Goal: Information Seeking & Learning: Learn about a topic

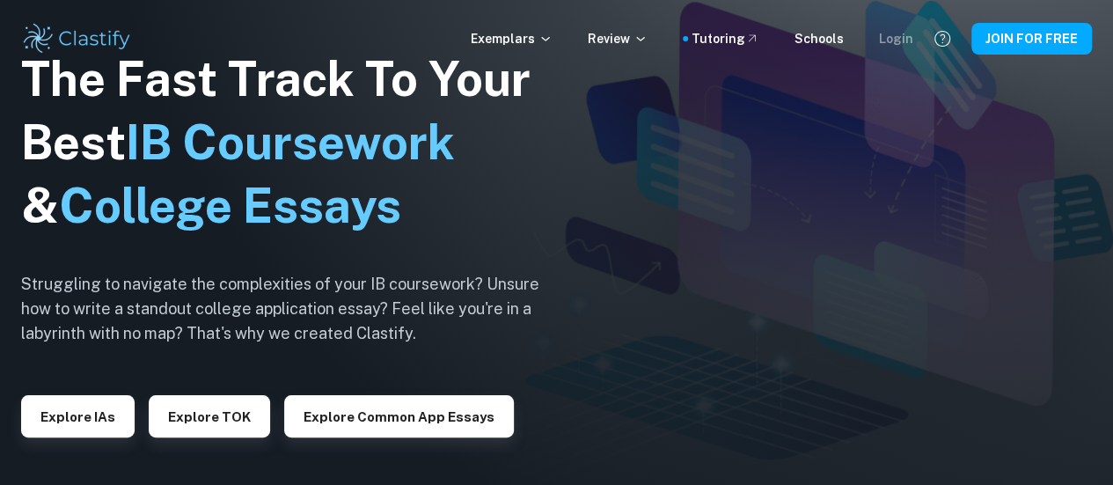
click at [897, 36] on div "Login" at bounding box center [896, 38] width 34 height 19
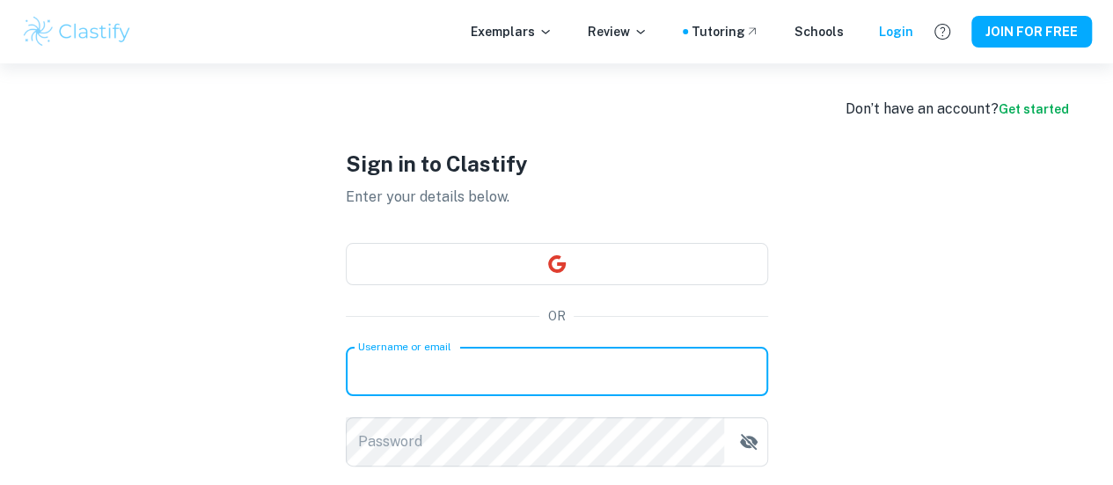
click at [568, 372] on input "Username or email" at bounding box center [557, 371] width 422 height 49
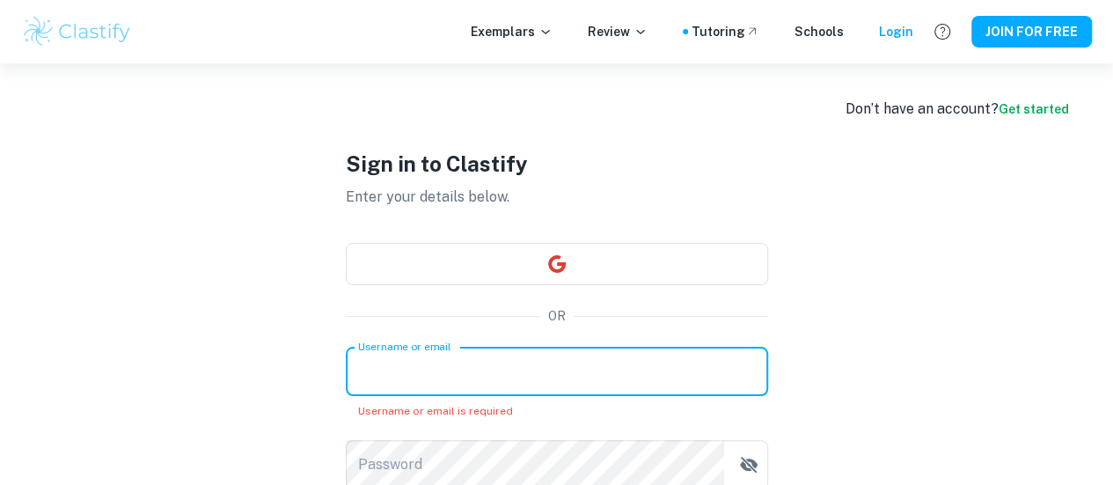
type input "[EMAIL_ADDRESS][DOMAIN_NAME]"
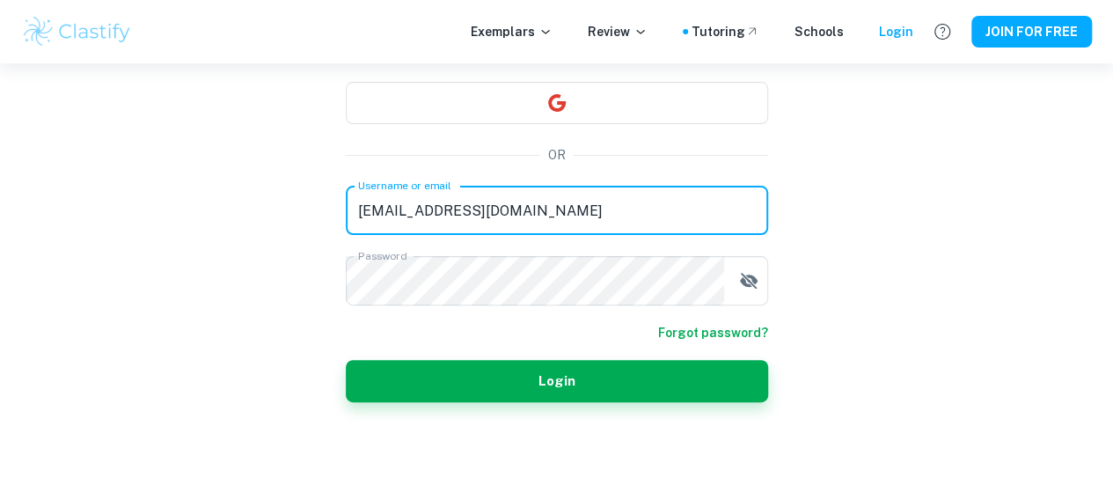
scroll to position [162, 0]
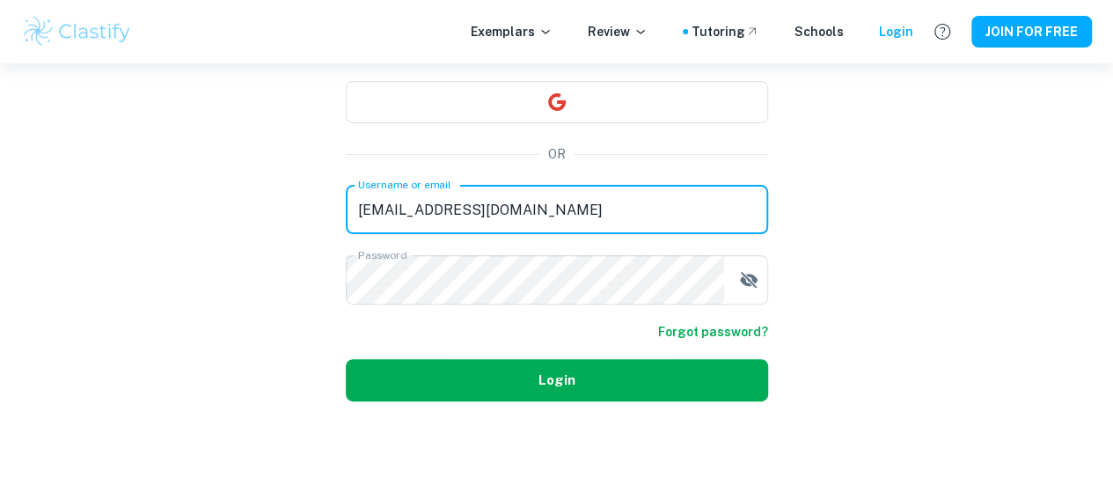
click at [613, 379] on button "Login" at bounding box center [557, 380] width 422 height 42
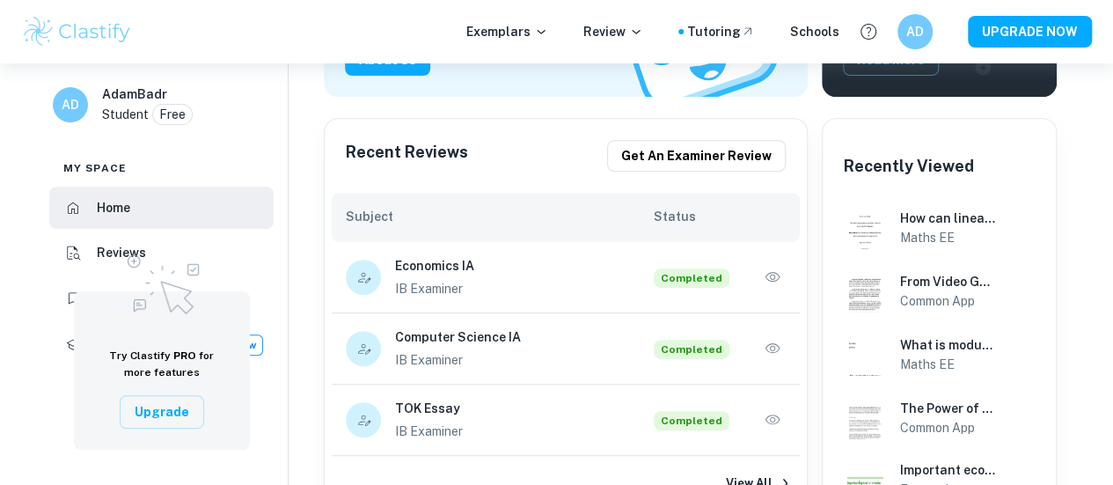
scroll to position [352, 0]
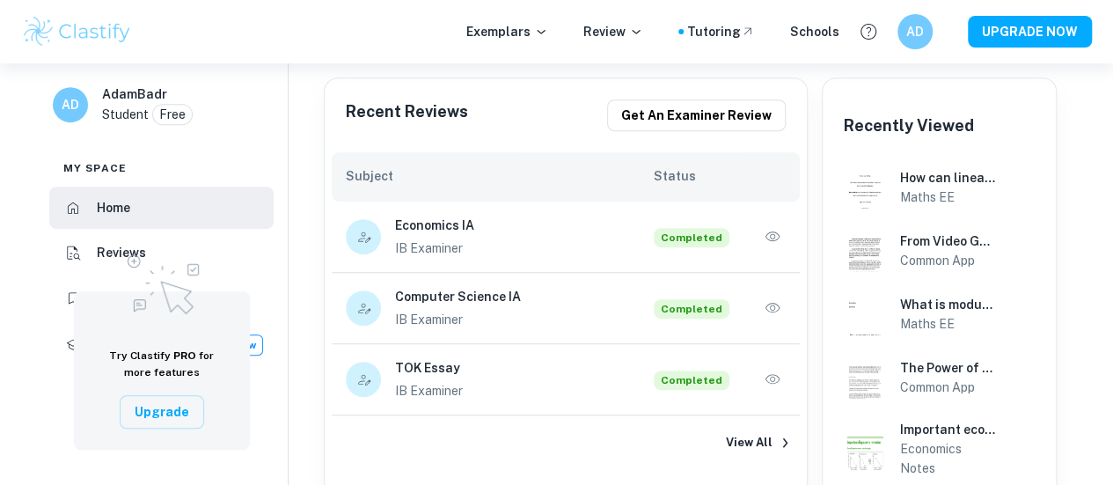
click at [739, 427] on div "View All" at bounding box center [566, 442] width 482 height 55
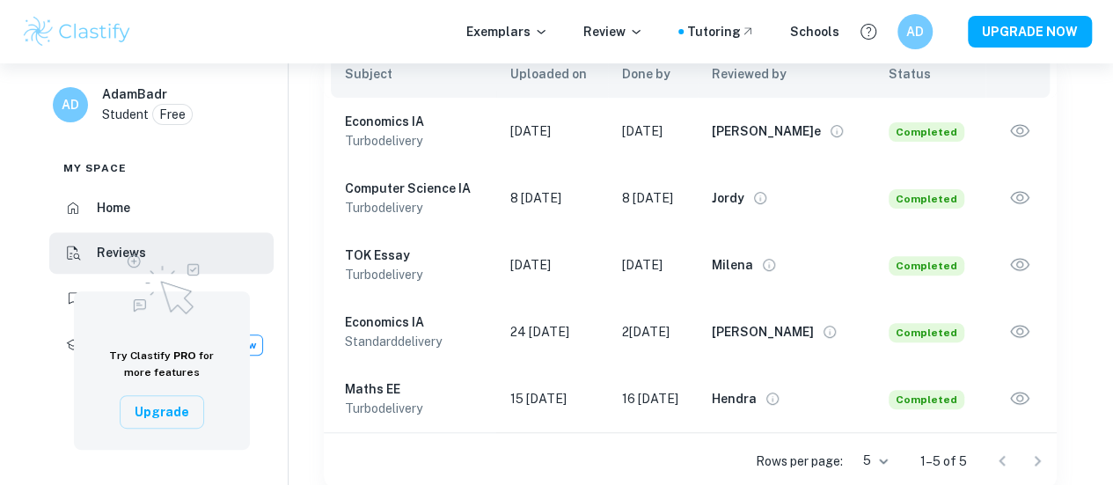
scroll to position [193, 0]
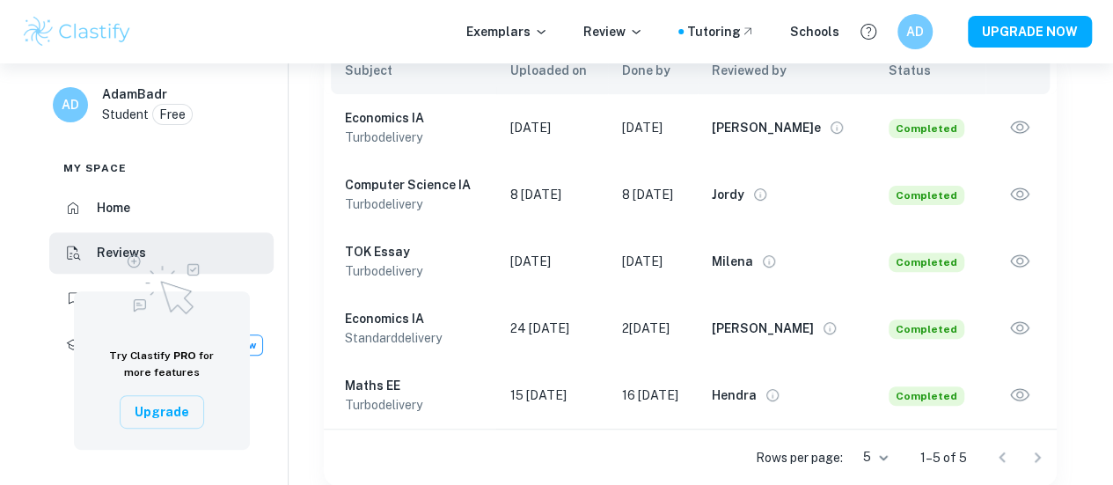
click at [817, 407] on td "Hendra" at bounding box center [786, 395] width 177 height 67
click at [779, 400] on icon "View full profile" at bounding box center [772, 395] width 12 height 12
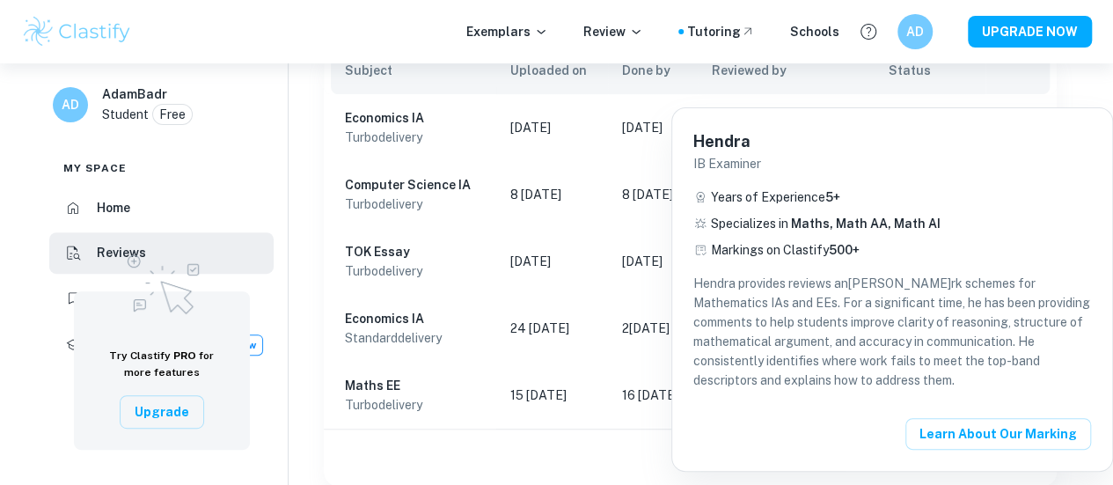
click at [565, 457] on div at bounding box center [556, 242] width 1113 height 485
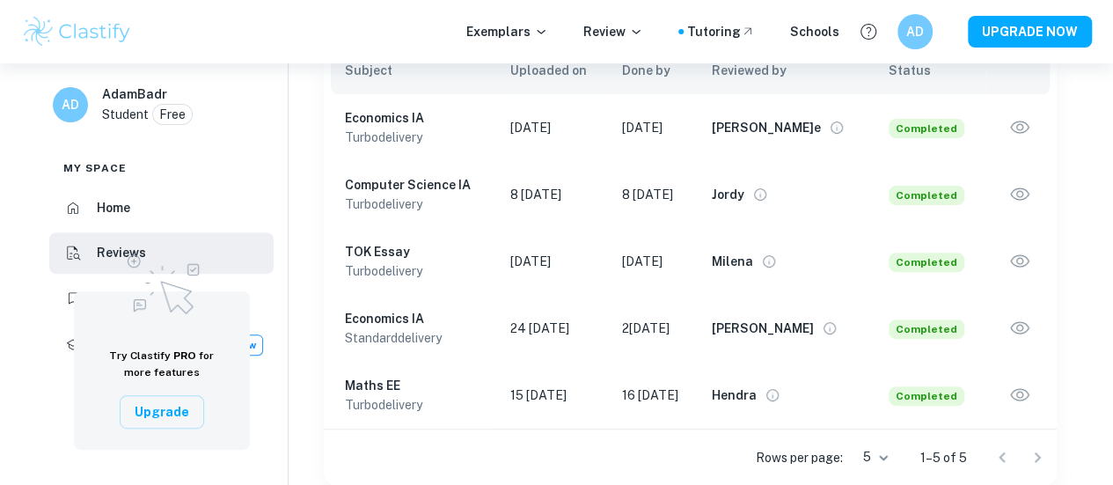
click at [822, 333] on icon "View full profile" at bounding box center [830, 328] width 16 height 16
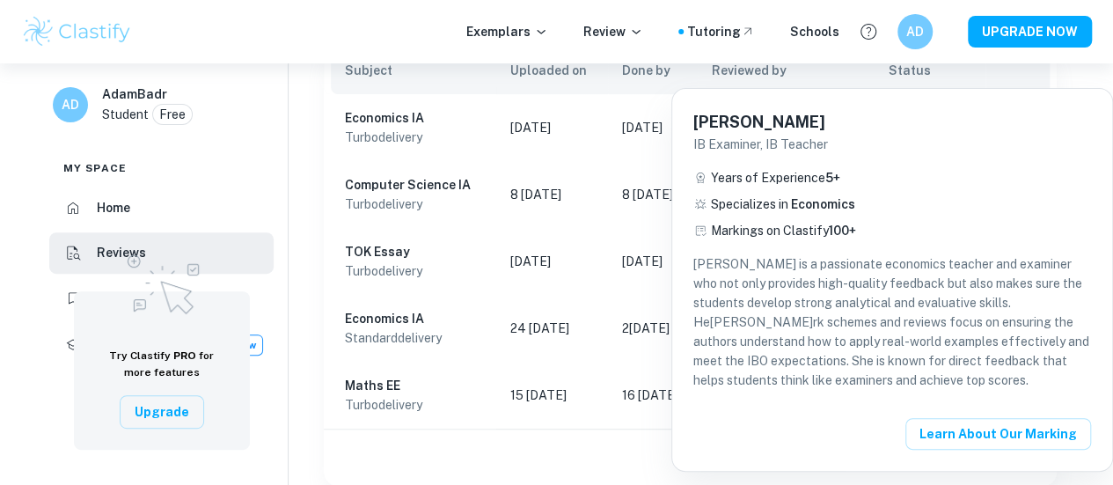
click at [548, 450] on div at bounding box center [556, 242] width 1113 height 485
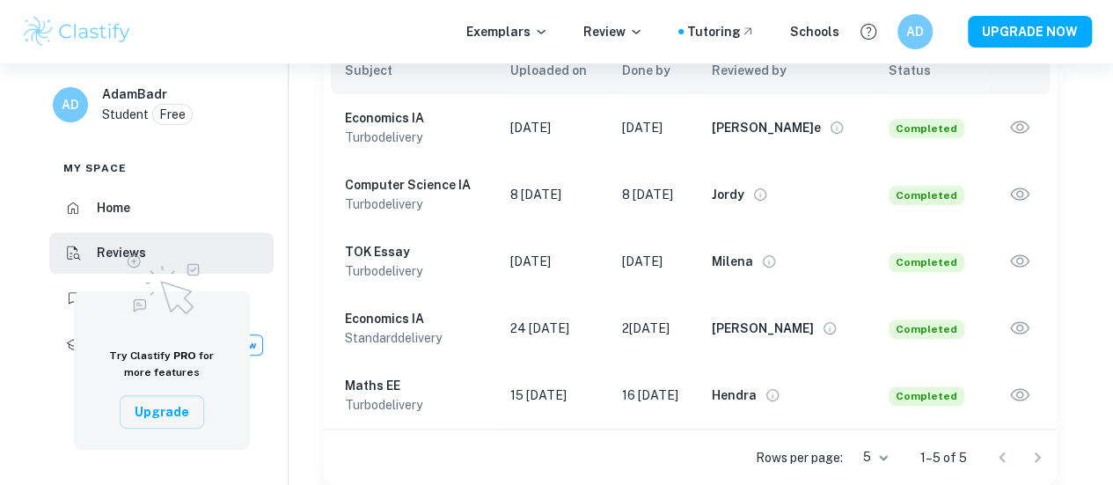
click at [777, 261] on icon "View full profile" at bounding box center [769, 261] width 16 height 16
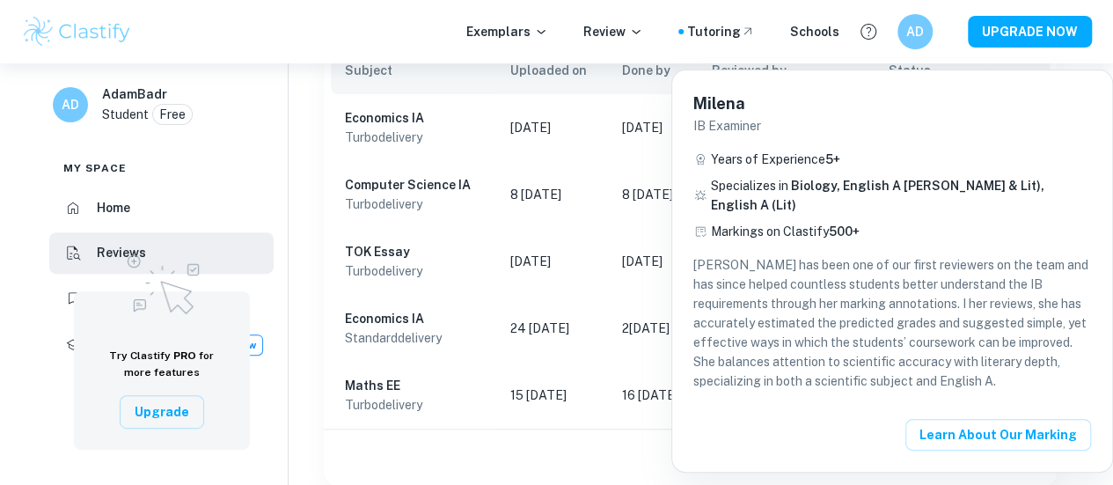
click at [544, 462] on div at bounding box center [556, 242] width 1113 height 485
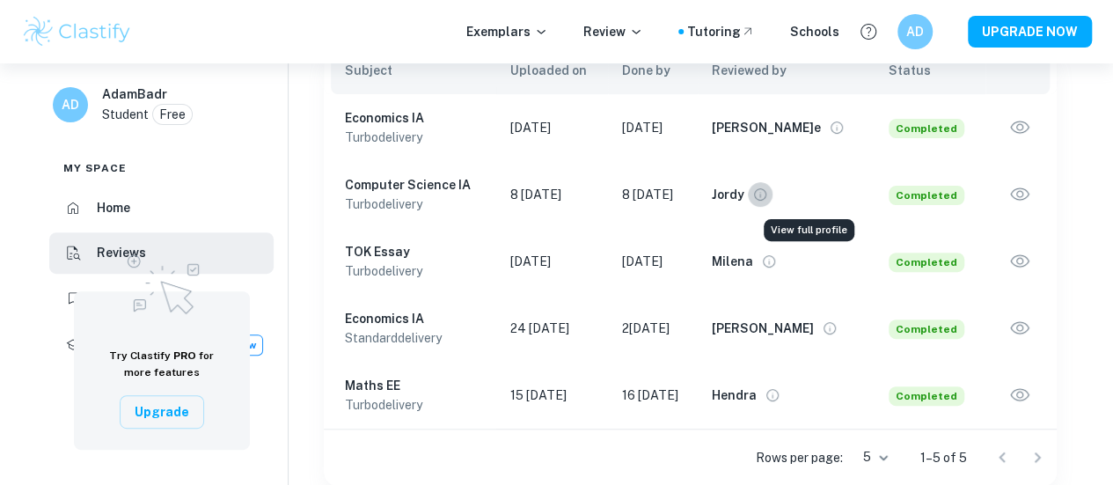
click at [768, 191] on icon "View full profile" at bounding box center [760, 195] width 16 height 16
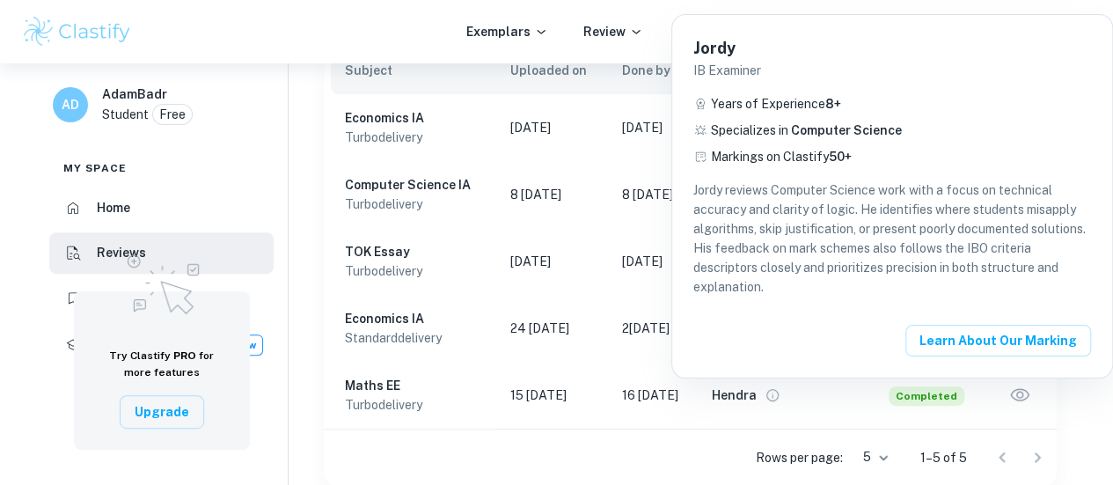
click at [627, 443] on div at bounding box center [556, 242] width 1113 height 485
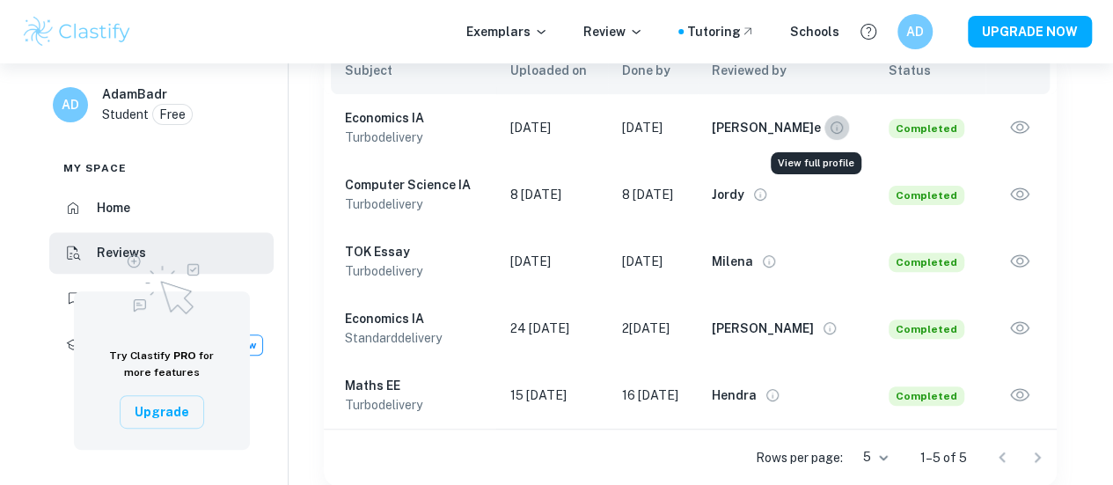
click at [829, 130] on icon "View full profile" at bounding box center [837, 128] width 16 height 16
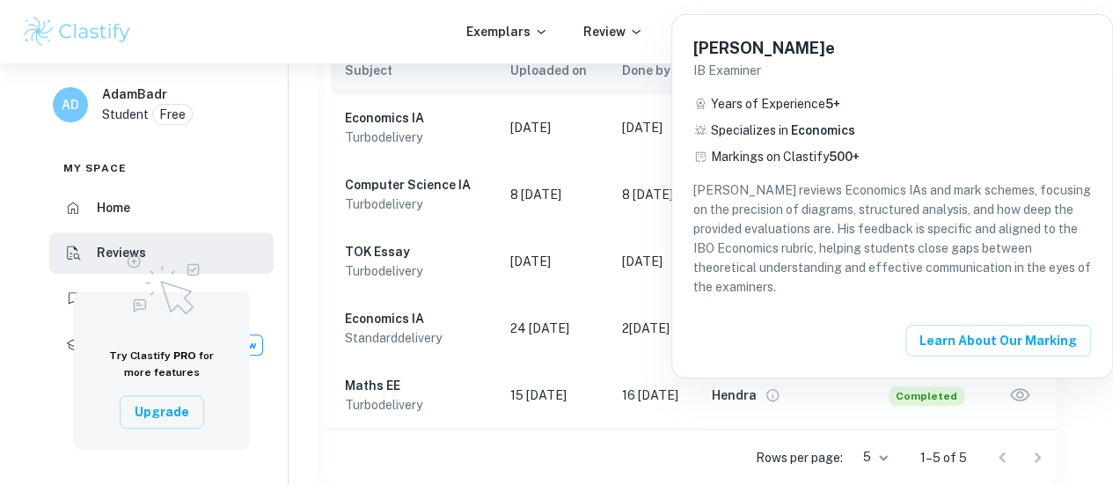
click at [555, 460] on div at bounding box center [556, 242] width 1113 height 485
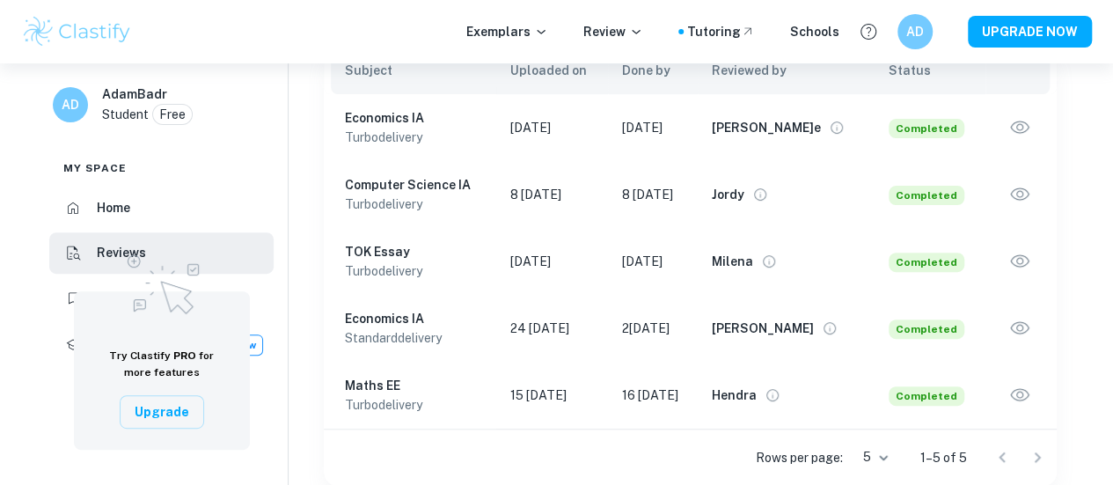
click at [372, 384] on h6 "Maths EE" at bounding box center [413, 385] width 136 height 19
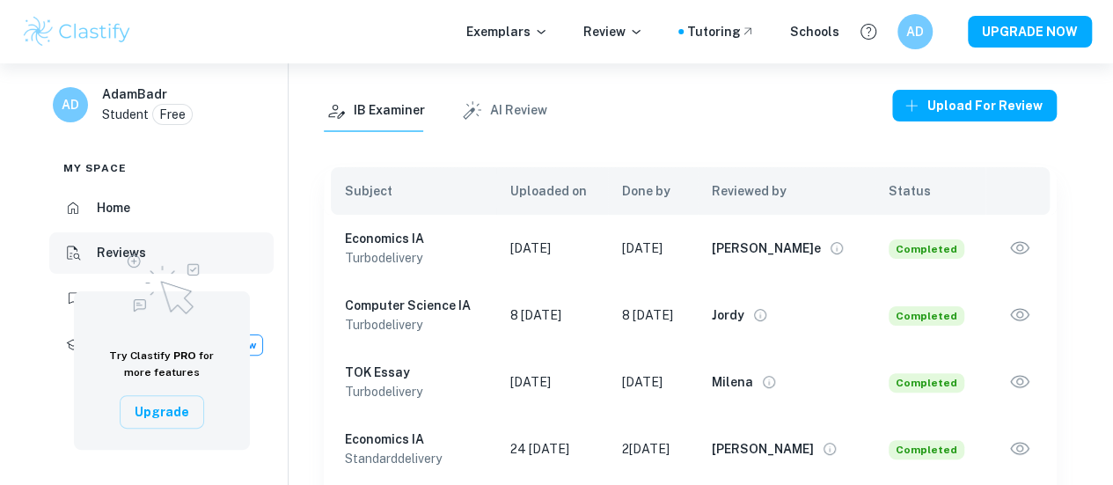
scroll to position [88, 0]
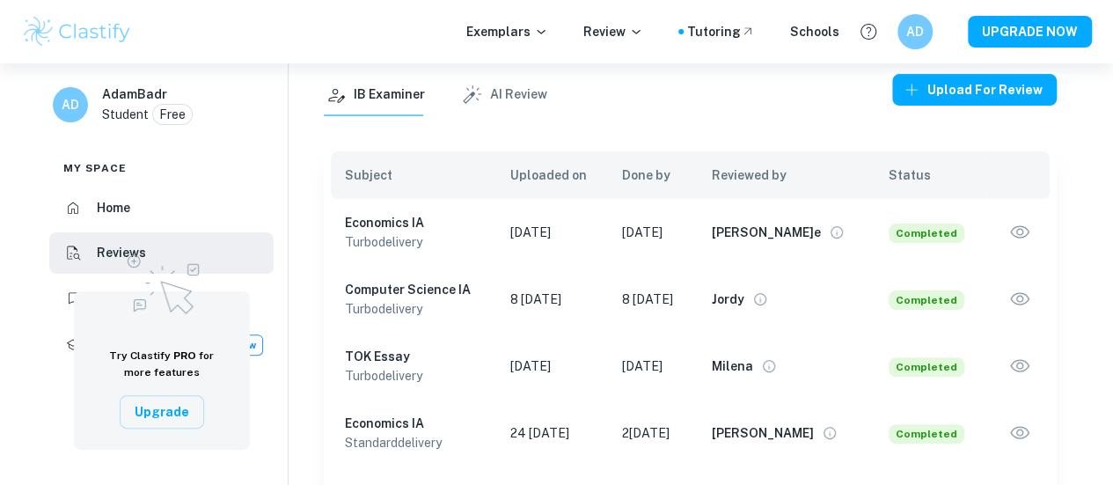
click at [138, 203] on li "Home" at bounding box center [161, 208] width 224 height 42
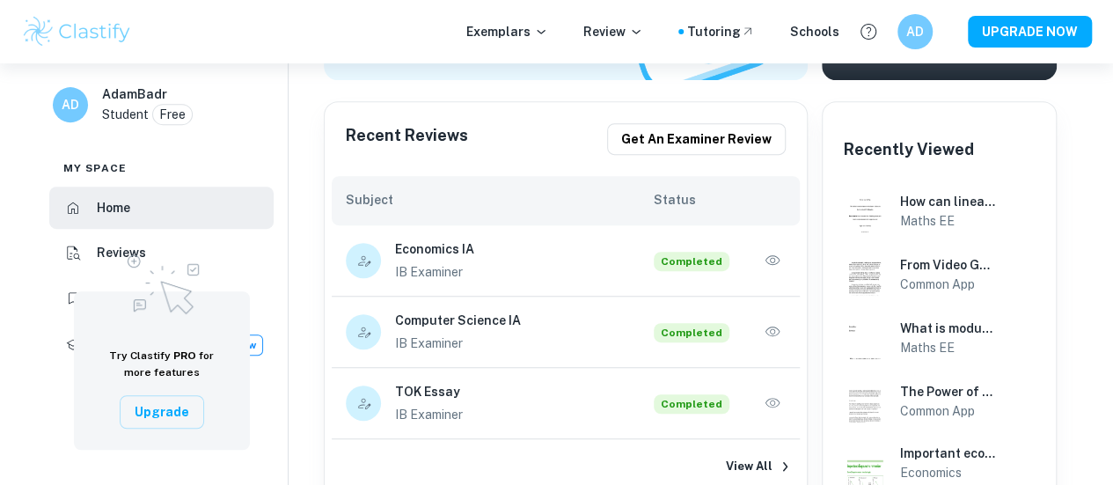
scroll to position [352, 0]
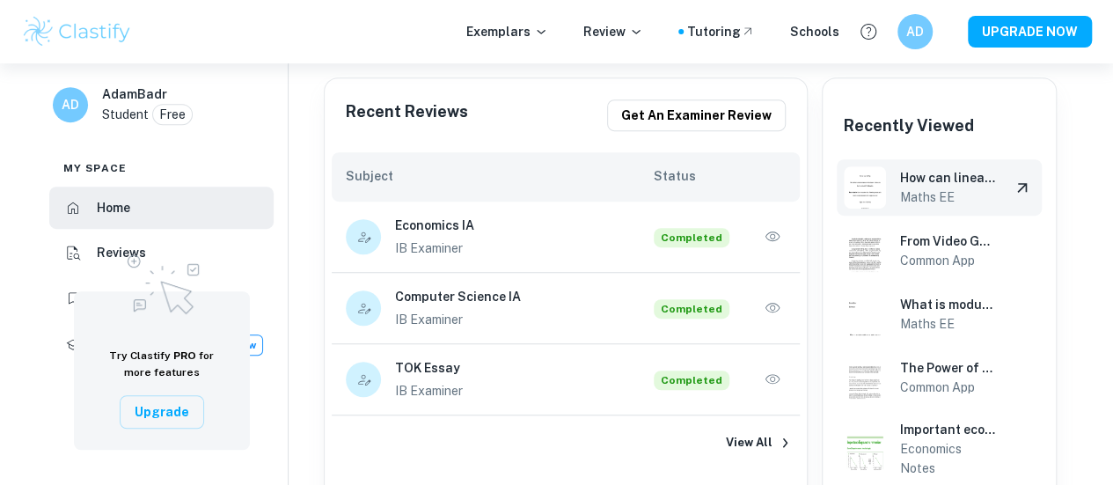
click at [943, 180] on h6 "How can linear and non-linear differential equations be used to model the veloc…" at bounding box center [948, 177] width 96 height 19
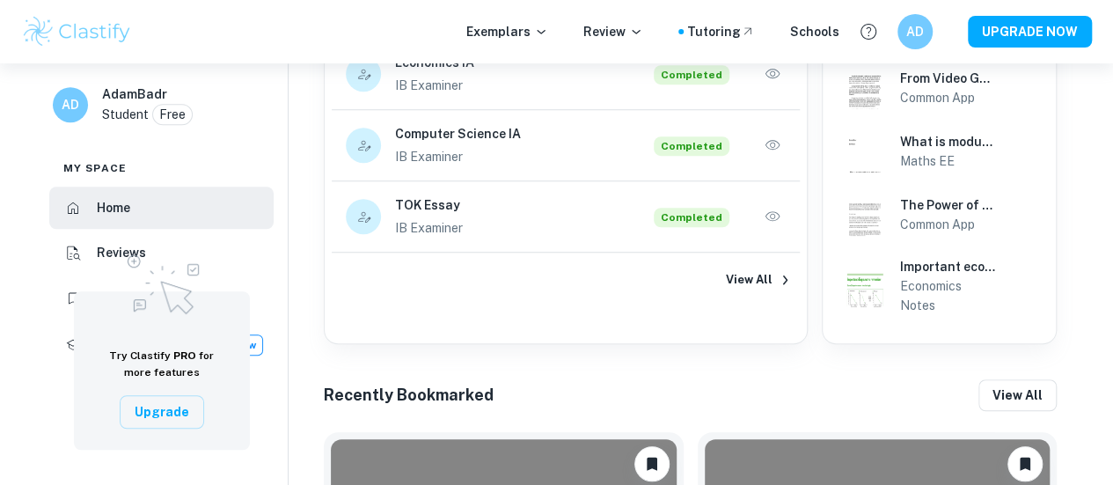
scroll to position [528, 0]
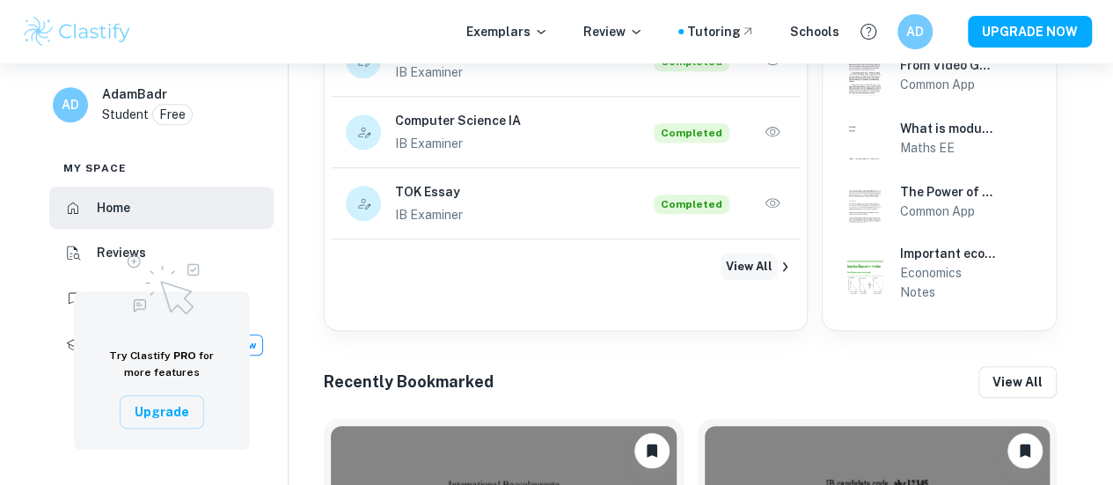
click at [736, 265] on button "View All" at bounding box center [749, 266] width 56 height 26
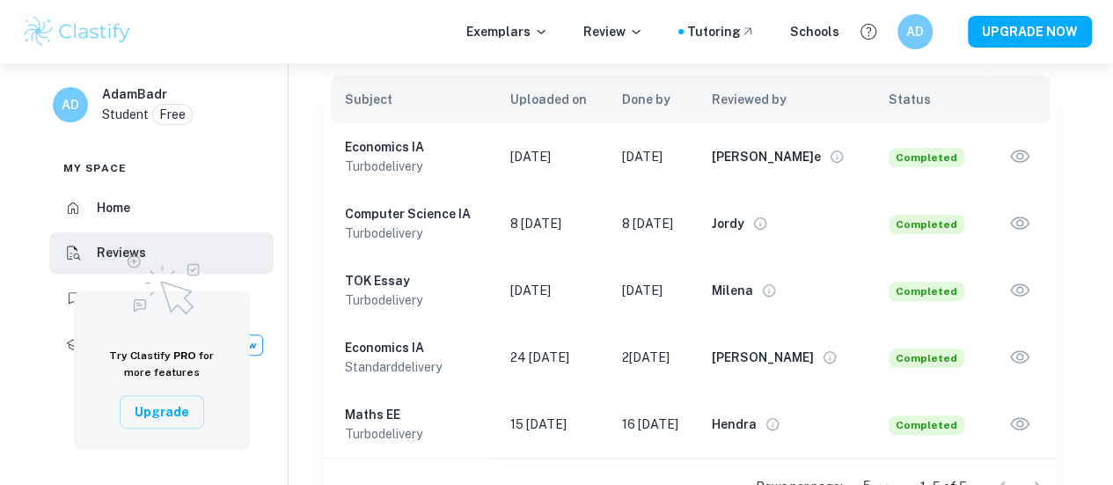
scroll to position [193, 0]
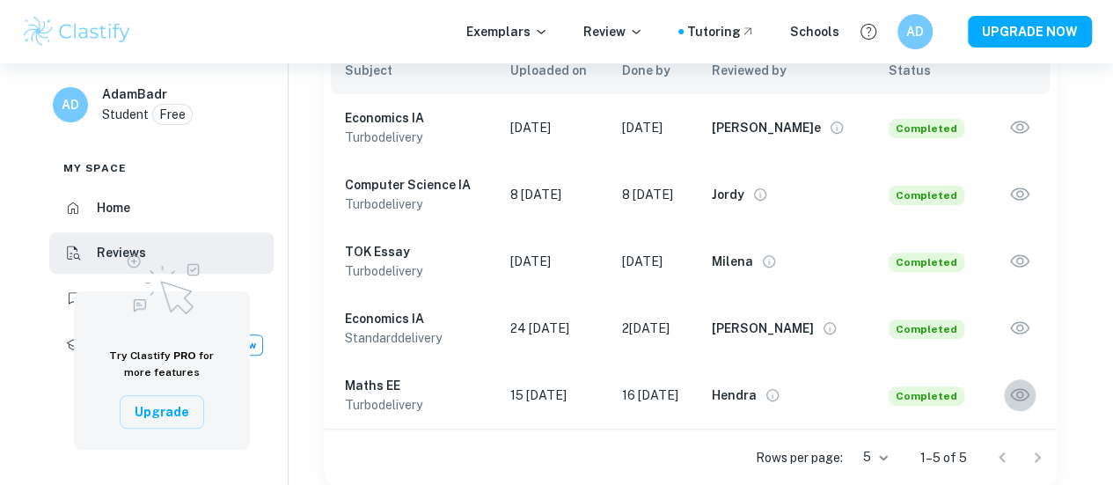
click at [1027, 400] on icon "button" at bounding box center [1019, 395] width 23 height 23
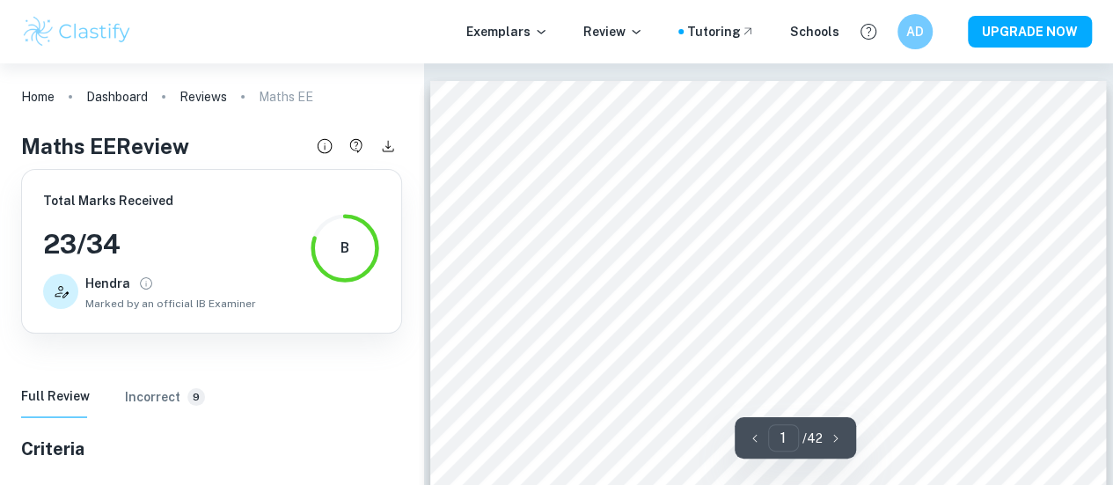
drag, startPoint x: 40, startPoint y: 246, endPoint x: 159, endPoint y: 253, distance: 119.0
click at [159, 253] on div "Total Marks Received 23 / 34 Hendra Marked by an official IB Examiner B" at bounding box center [211, 251] width 381 height 165
click at [905, 47] on div "AD" at bounding box center [933, 32] width 72 height 36
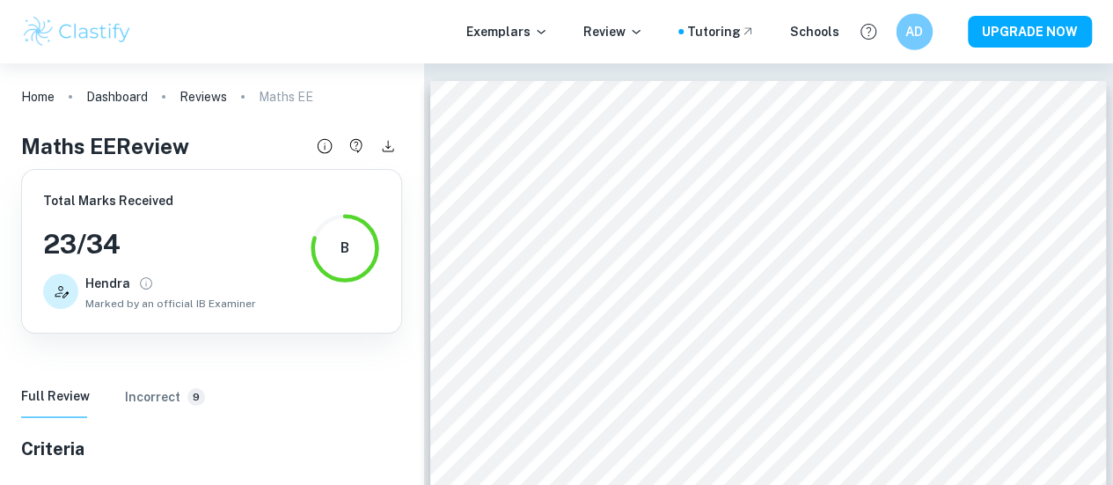
click at [923, 22] on h6 "AD" at bounding box center [914, 32] width 21 height 20
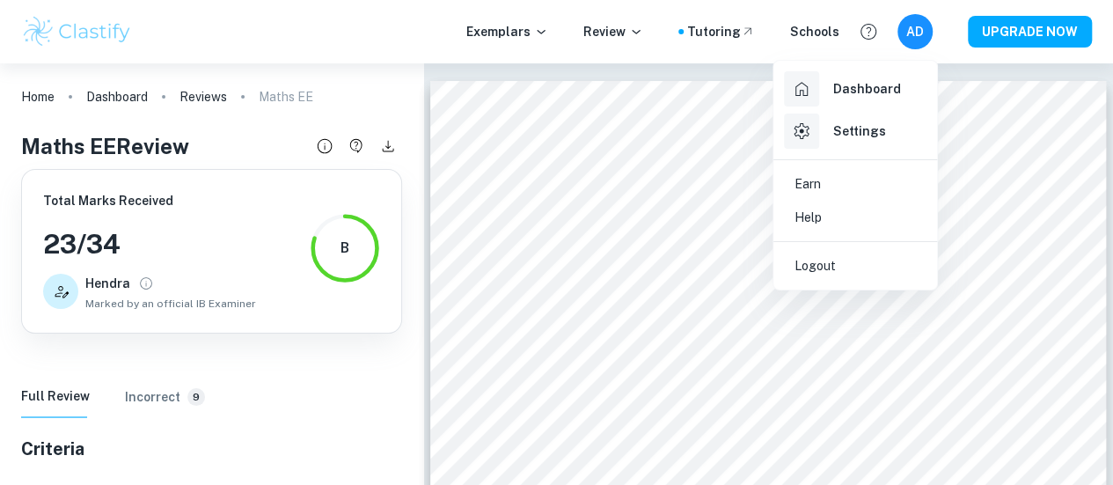
click at [829, 263] on p "Logout" at bounding box center [815, 265] width 41 height 19
